Goal: Contribute content: Add original content to the website for others to see

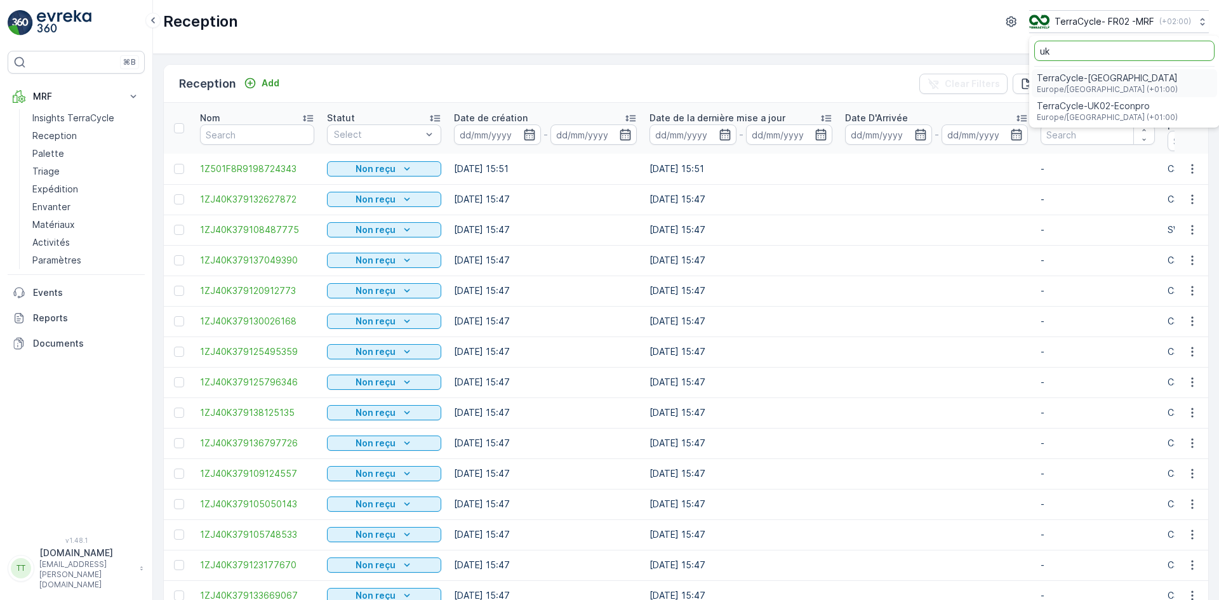
type input "uk"
click at [1067, 50] on input "uk" at bounding box center [1124, 51] width 180 height 20
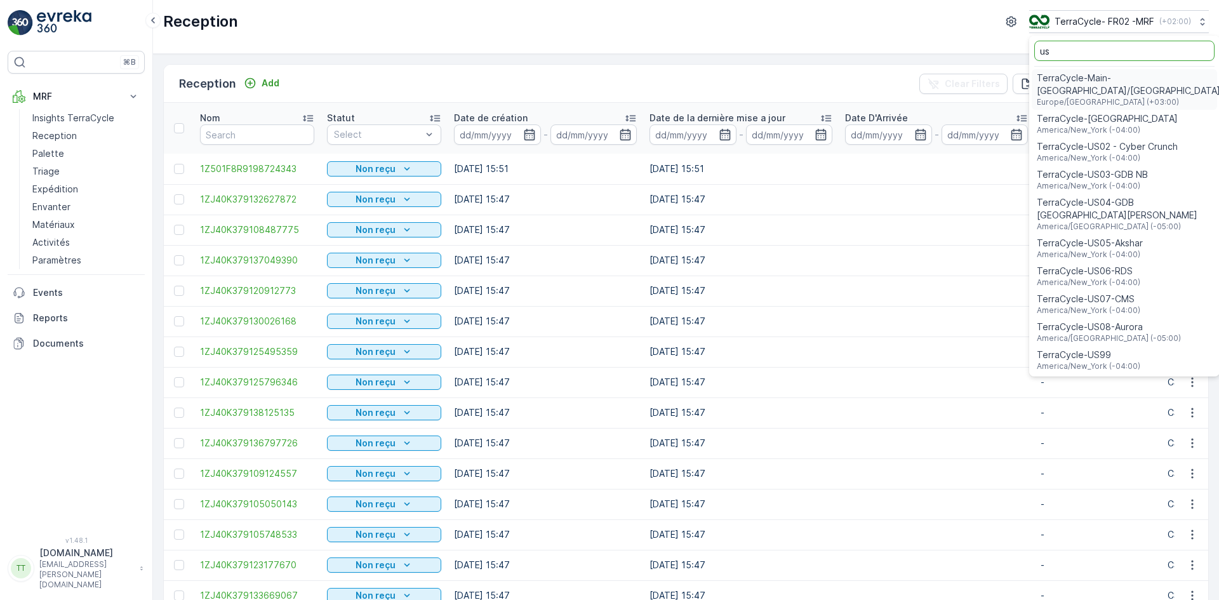
type input "us"
click at [1109, 333] on span "America/[GEOGRAPHIC_DATA] (-05:00)" at bounding box center [1108, 338] width 144 height 10
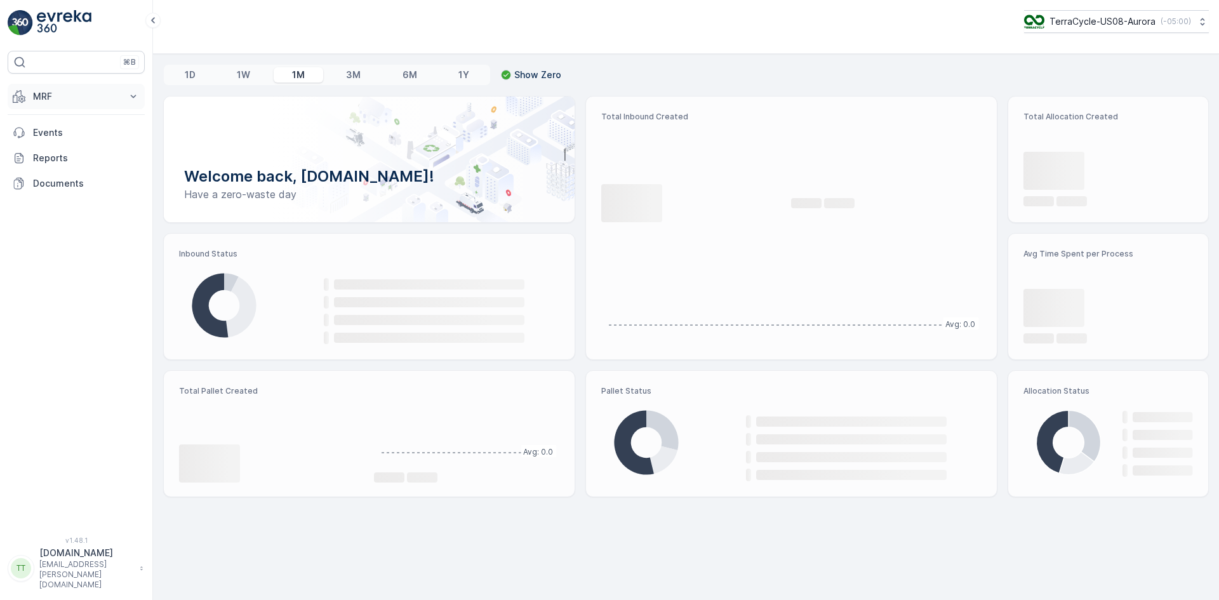
click at [61, 95] on p "MRF" at bounding box center [76, 96] width 86 height 13
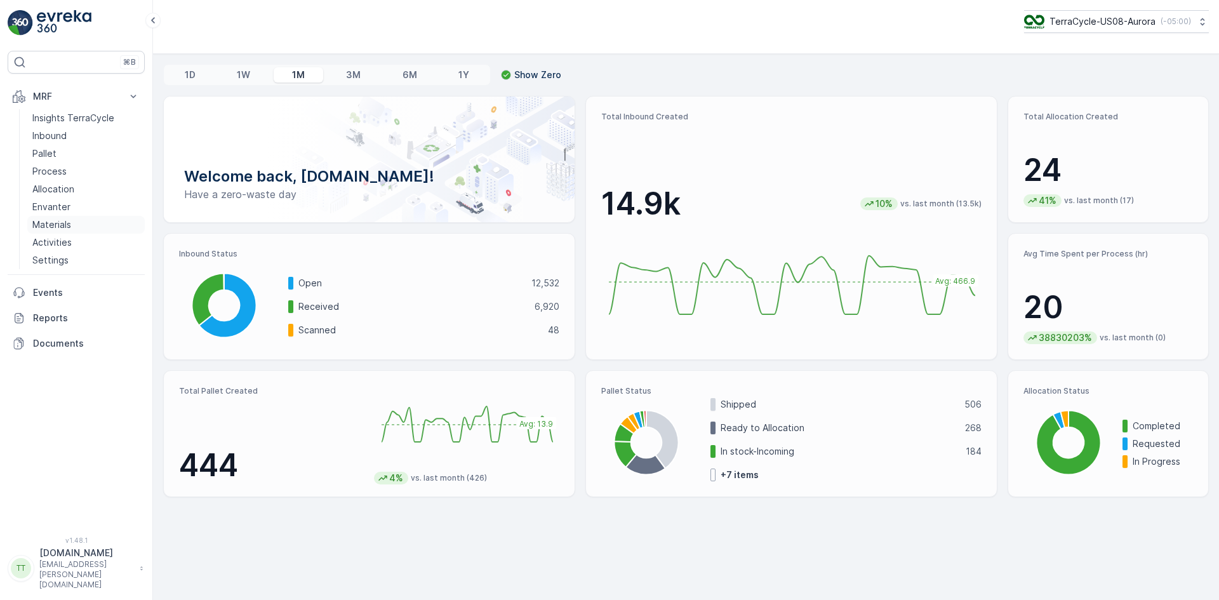
click at [72, 228] on link "Materials" at bounding box center [85, 225] width 117 height 18
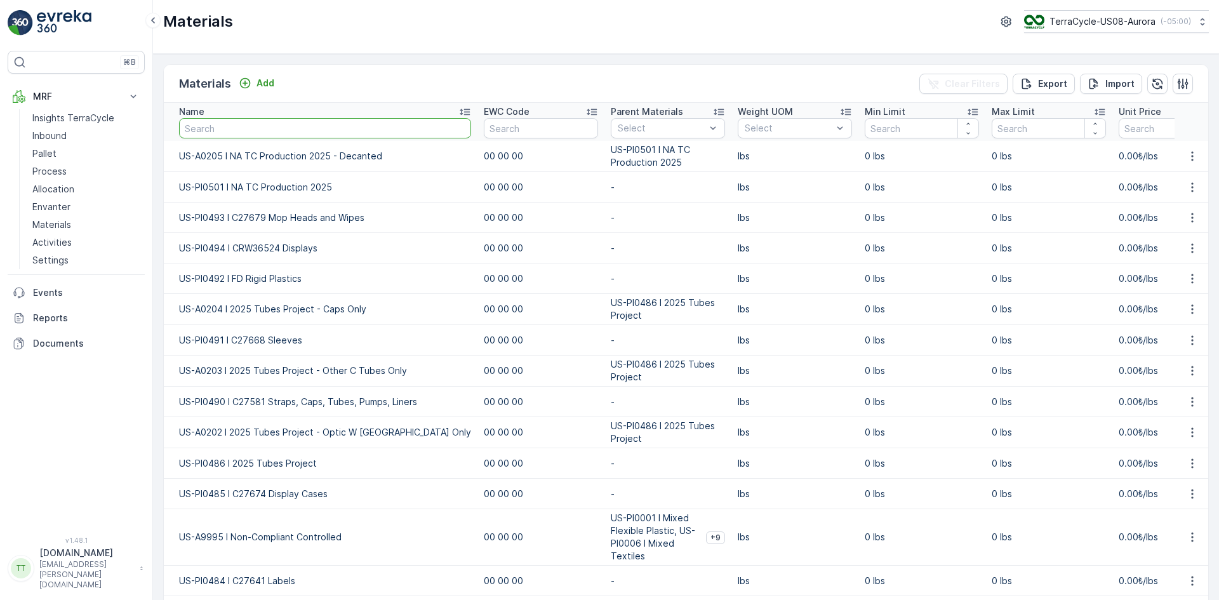
click at [245, 128] on input "text" at bounding box center [325, 128] width 292 height 20
type input "US-PI"
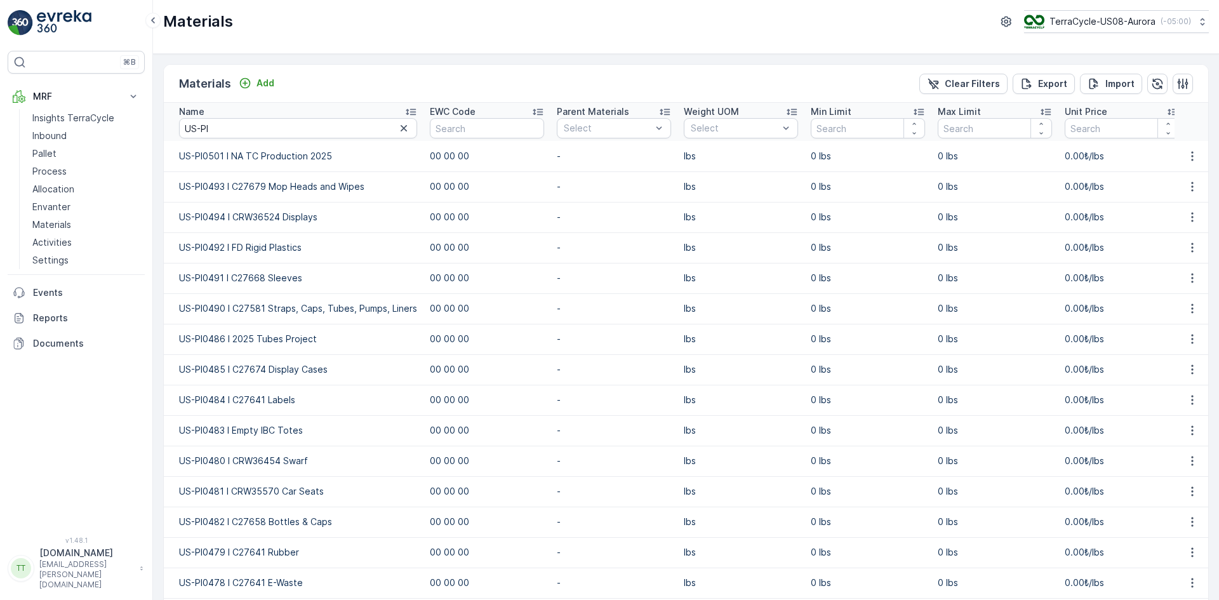
click at [416, 112] on th "Name US-PI" at bounding box center [294, 122] width 260 height 38
click at [412, 113] on icon at bounding box center [410, 111] width 13 height 13
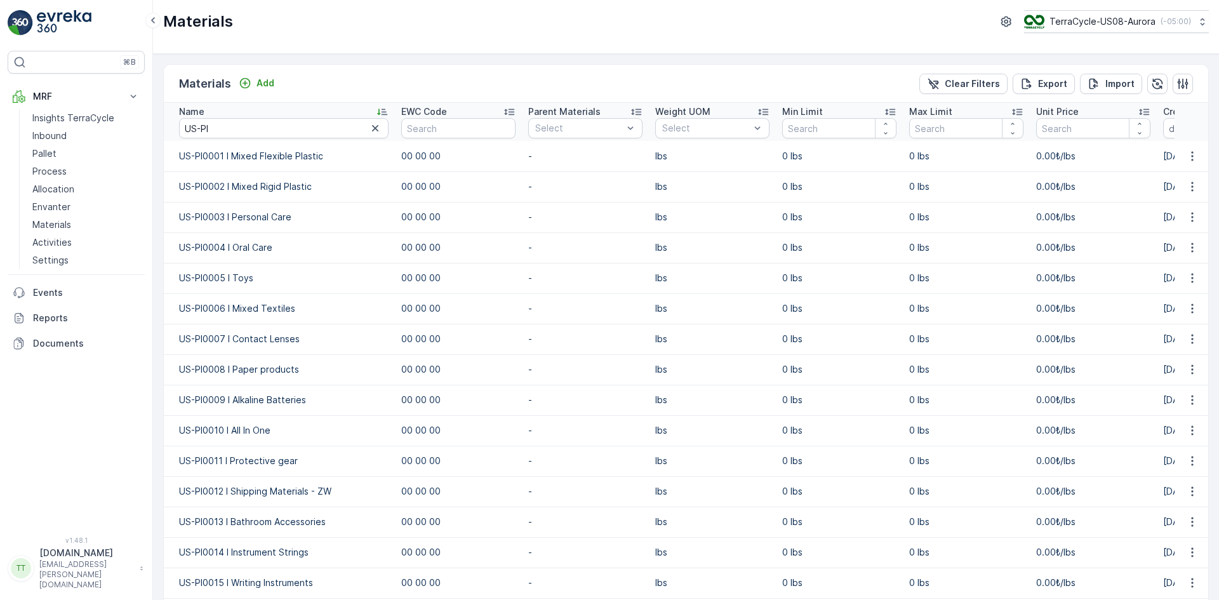
click at [382, 110] on icon at bounding box center [382, 111] width 13 height 13
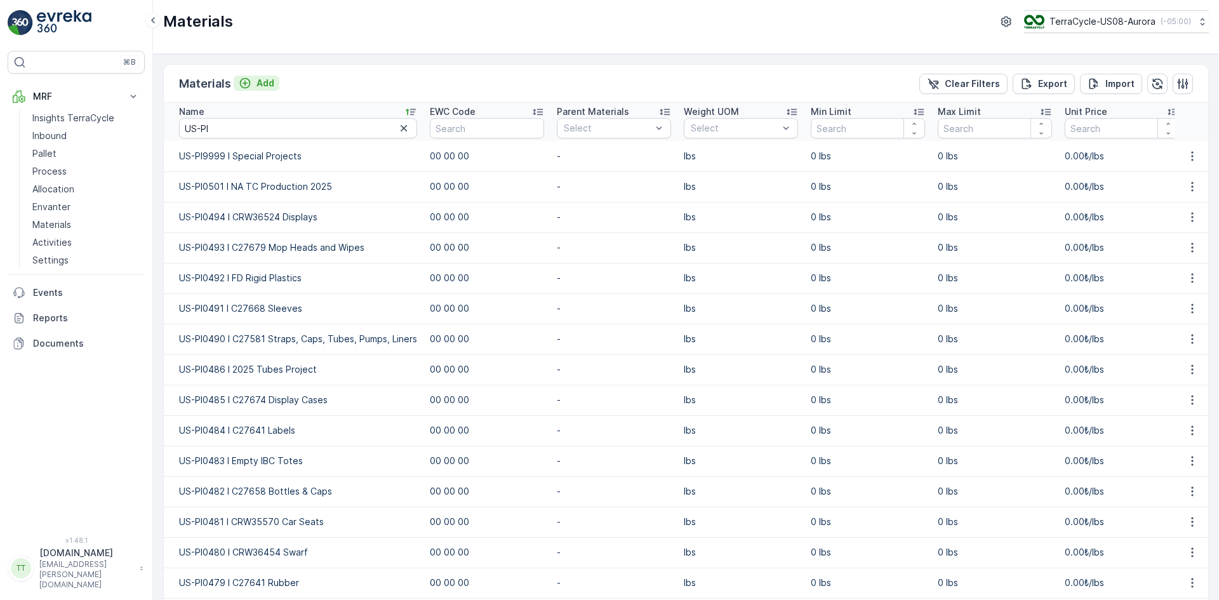
click at [254, 82] on div "Add" at bounding box center [257, 83] width 36 height 13
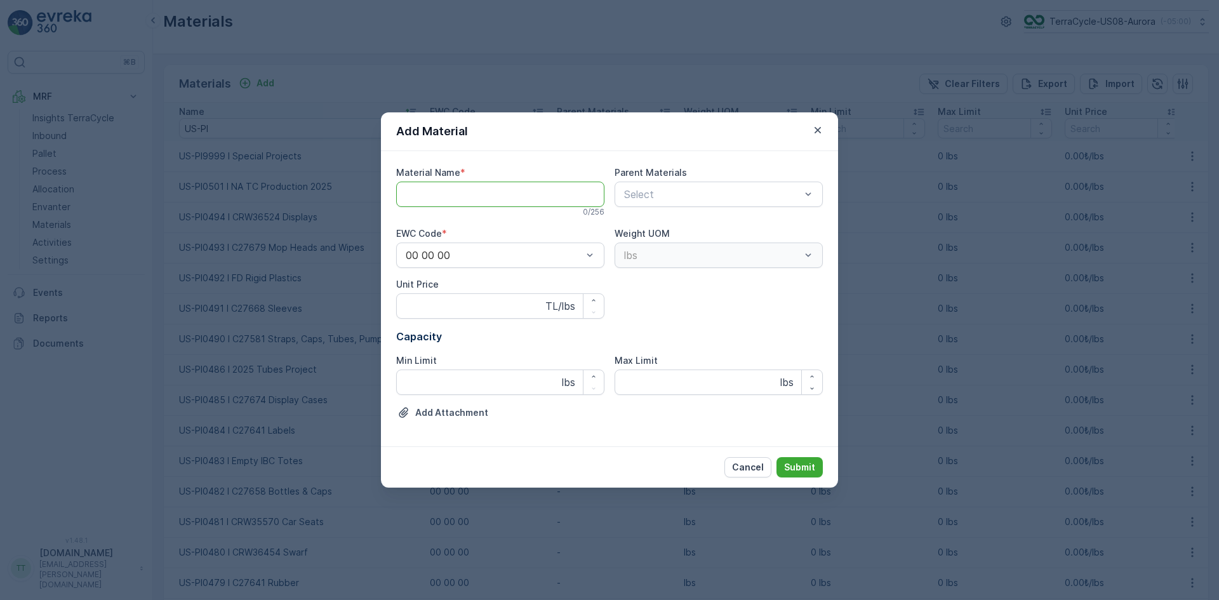
click at [459, 190] on Name "Material Name" at bounding box center [500, 194] width 208 height 25
paste Name "US-PI0502 I C27619 Insulation"
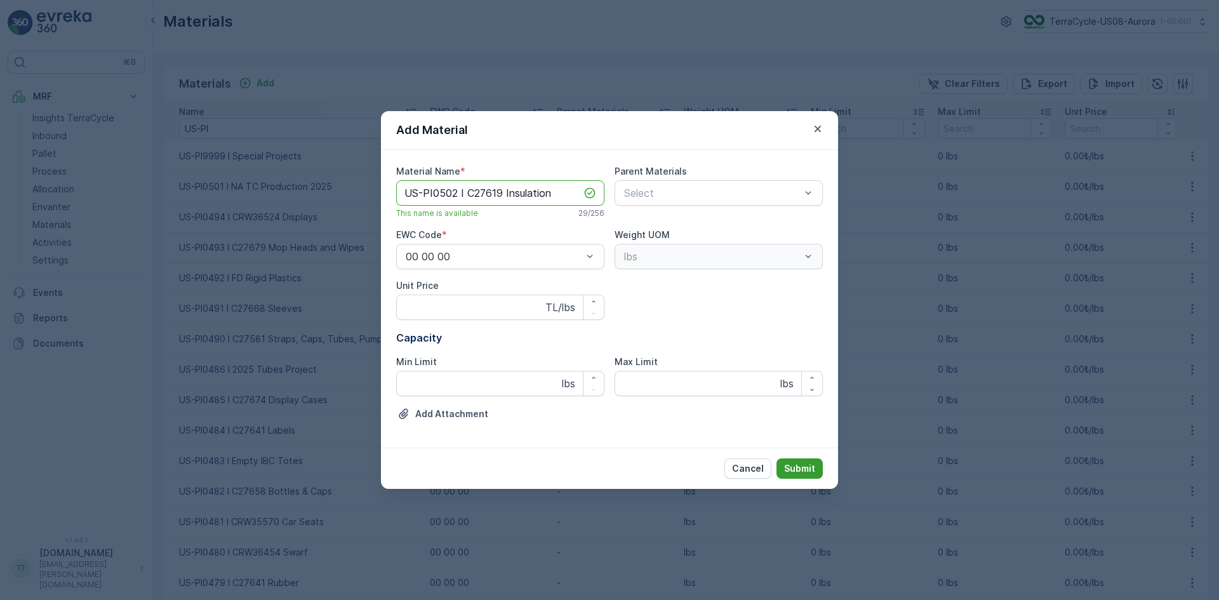
type Name "US-PI0502 I C27619 Insulation"
click at [796, 467] on p "Submit" at bounding box center [799, 468] width 31 height 13
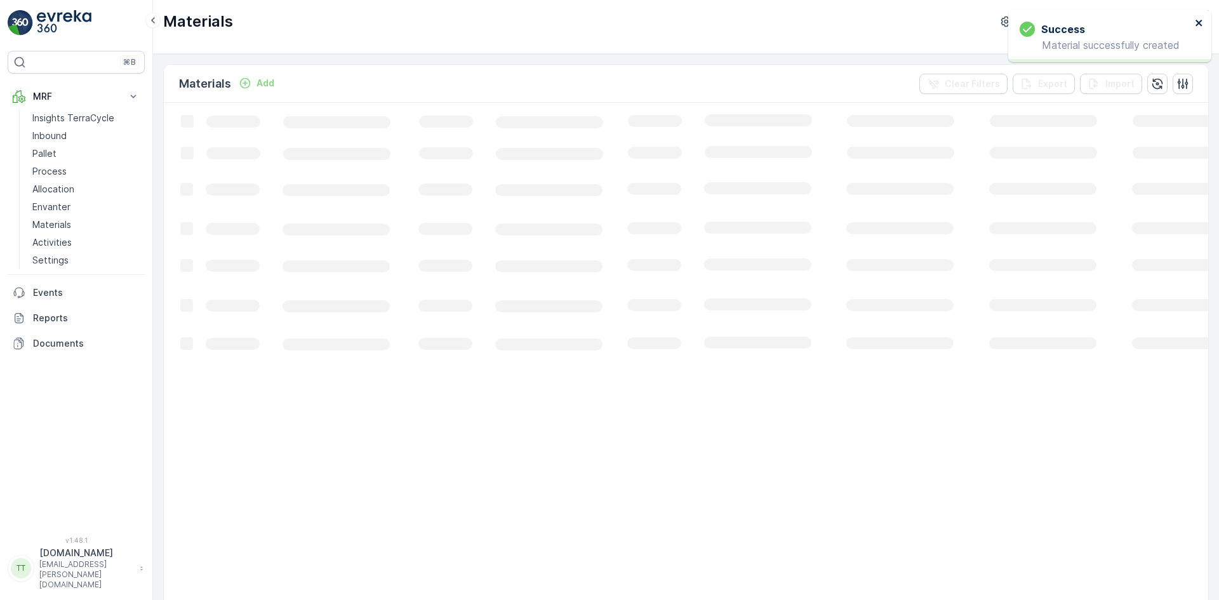
click at [1199, 24] on icon "close" at bounding box center [1198, 23] width 6 height 6
